Goal: Information Seeking & Learning: Learn about a topic

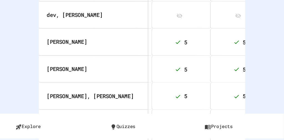
scroll to position [290, 0]
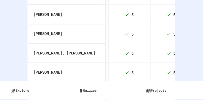
click at [184, 21] on div "**********" at bounding box center [101, 50] width 203 height 100
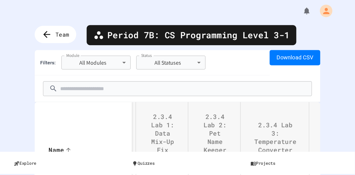
scroll to position [0, 0]
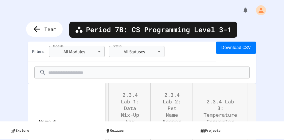
click at [45, 26] on span "Team" at bounding box center [50, 29] width 12 height 7
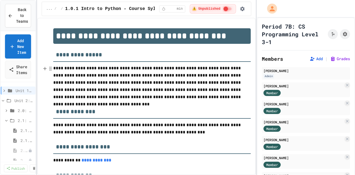
click at [39, 100] on div "**********" at bounding box center [177, 87] width 355 height 175
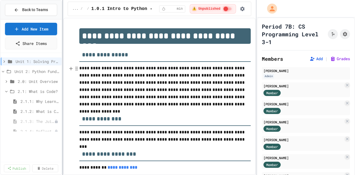
click at [63, 73] on div at bounding box center [62, 87] width 1 height 175
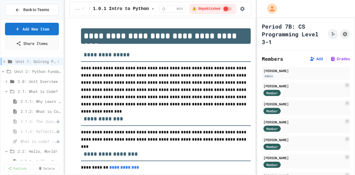
click at [26, 61] on span "Unit 1: Solving Problems in Computer Science" at bounding box center [36, 62] width 40 height 6
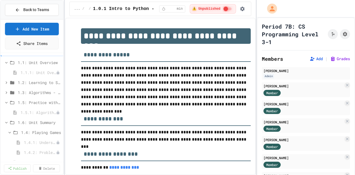
scroll to position [28, 0]
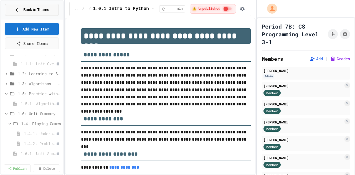
click at [43, 10] on span "Back to Teams" at bounding box center [36, 10] width 26 height 6
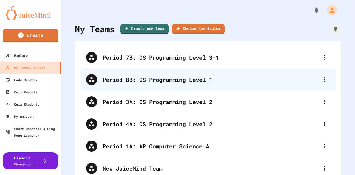
click at [160, 78] on div "Period 8B: CS Programming Level 1" at bounding box center [211, 80] width 217 height 8
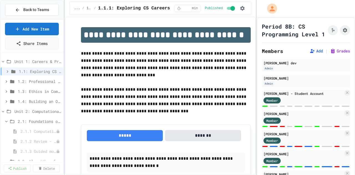
click at [77, 100] on div "**********" at bounding box center [177, 87] width 355 height 175
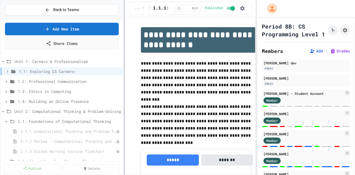
click at [125, 100] on div at bounding box center [124, 87] width 1 height 175
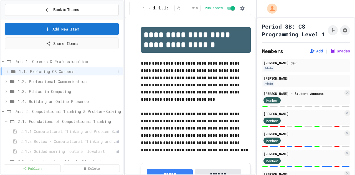
click at [53, 70] on span "1.1: Exploring CS Careers" at bounding box center [67, 72] width 97 height 6
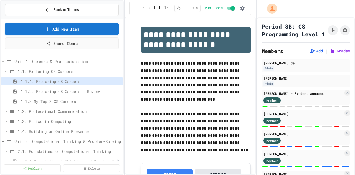
click at [63, 72] on span "1.1: Exploring CS Careers" at bounding box center [67, 72] width 98 height 6
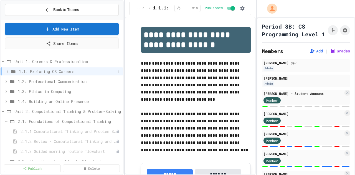
click at [63, 72] on span "1.1: Exploring CS Careers" at bounding box center [67, 72] width 97 height 6
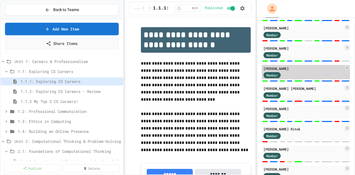
scroll to position [557, 0]
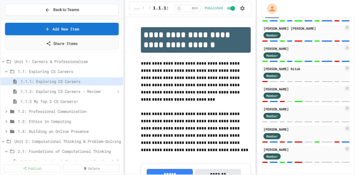
click at [69, 90] on span "1.1.2: Exploring CS Careers - Review" at bounding box center [68, 92] width 95 height 6
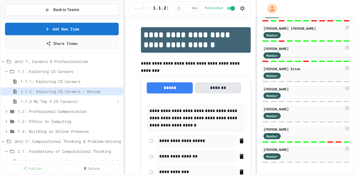
click at [68, 100] on span "1.1.3 My Top 3 CS Careers!" at bounding box center [68, 102] width 95 height 6
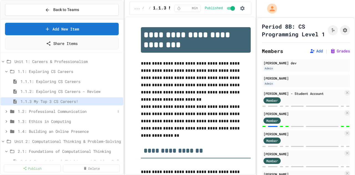
click at [63, 100] on span "1.2: Professional Communication" at bounding box center [67, 112] width 98 height 6
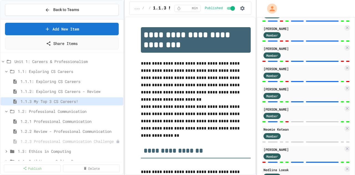
scroll to position [58, 0]
